Goal: Task Accomplishment & Management: Manage account settings

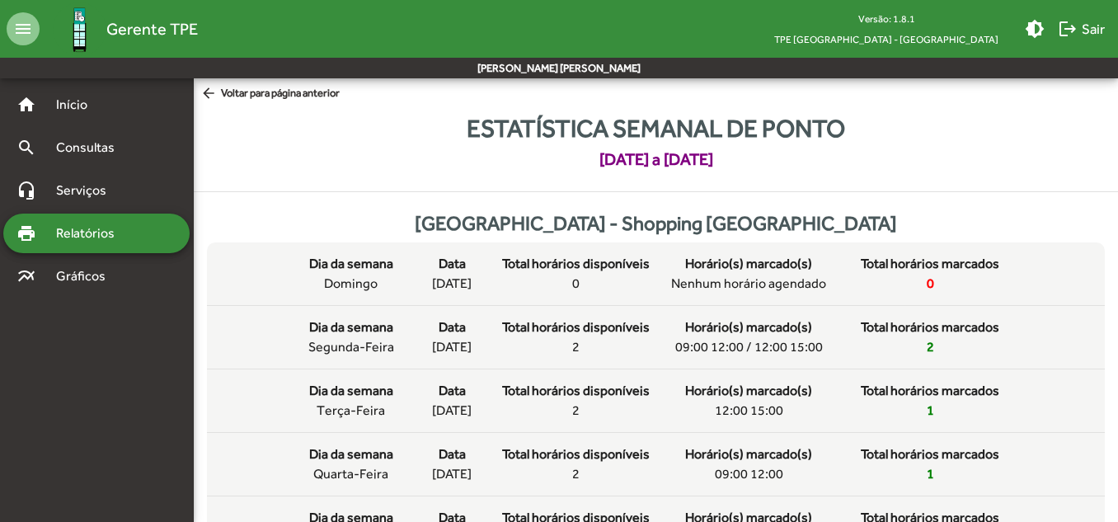
click at [209, 94] on mat-icon "arrow_back" at bounding box center [210, 94] width 21 height 18
click at [80, 35] on img at bounding box center [80, 29] width 54 height 54
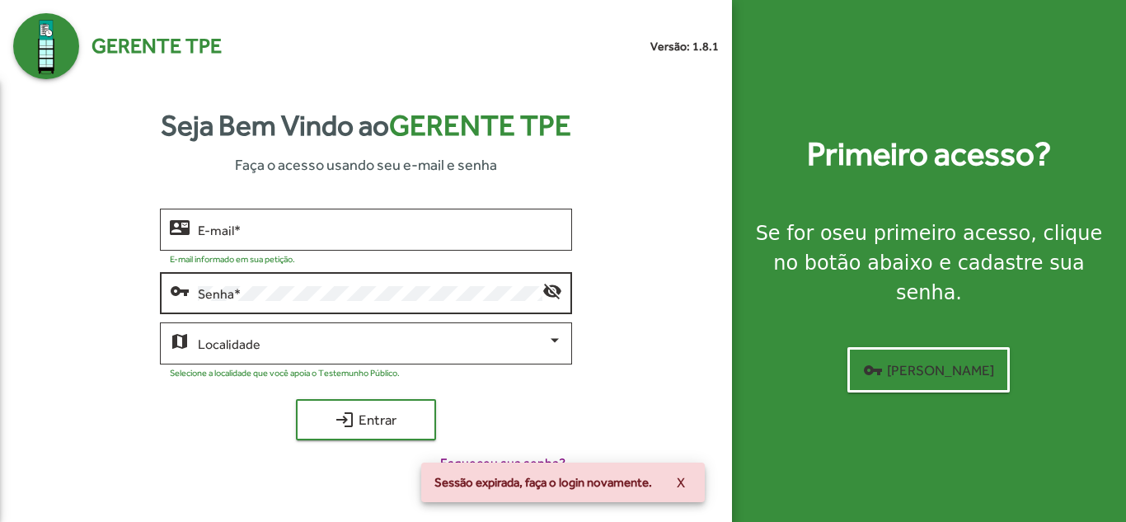
type input "**********"
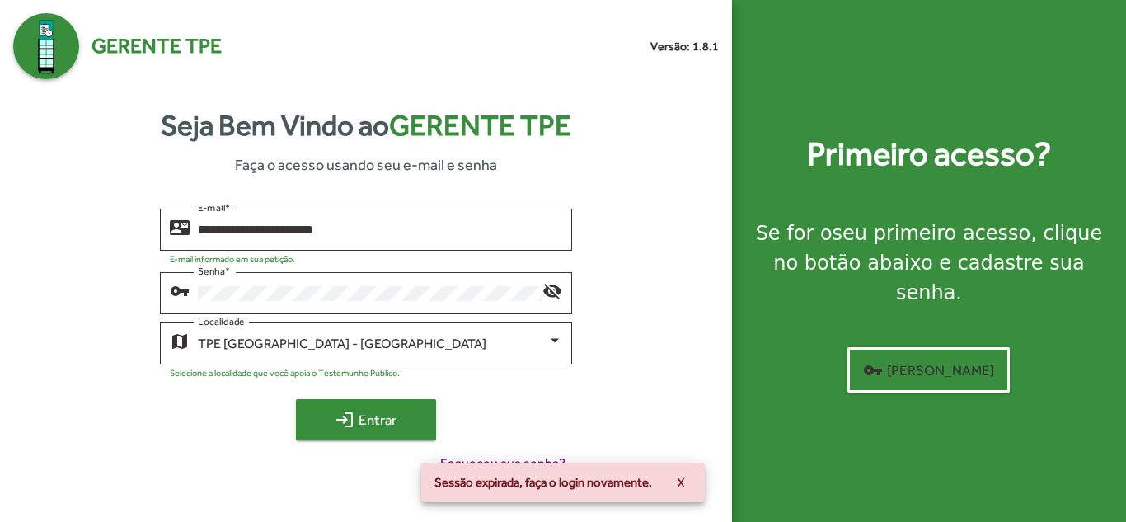
click at [379, 402] on button "login Entrar" at bounding box center [366, 419] width 140 height 41
